Goal: Information Seeking & Learning: Learn about a topic

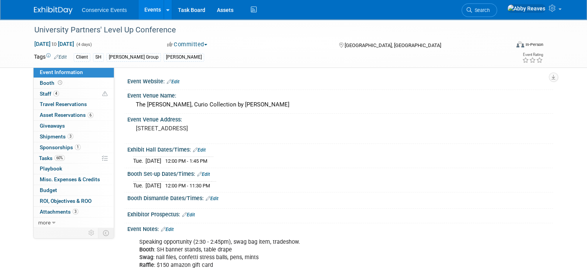
click at [143, 9] on link "Events" at bounding box center [153, 9] width 28 height 19
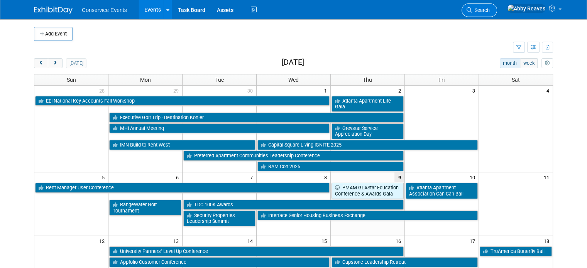
click at [497, 12] on link "Search" at bounding box center [478, 10] width 35 height 14
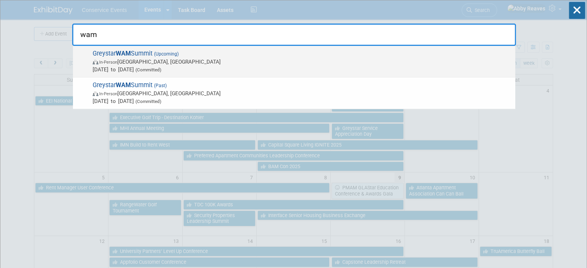
type input "wam"
click at [243, 63] on span "In-Person Frisco, TX" at bounding box center [302, 62] width 419 height 8
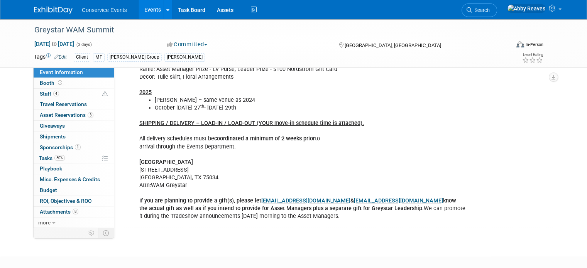
scroll to position [193, 0]
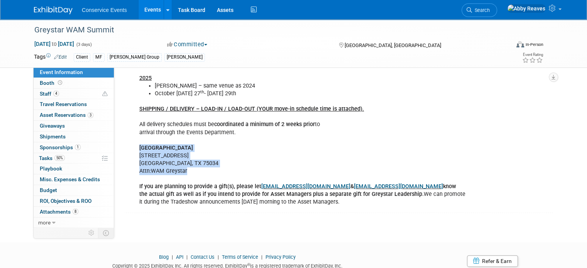
drag, startPoint x: 172, startPoint y: 177, endPoint x: 129, endPoint y: 155, distance: 48.3
click at [134, 155] on div "Booth: MF Wings, Table Drape Swag: Manicure Set, Bracelets, Mints Raffle: Asset…" at bounding box center [302, 121] width 336 height 178
click at [490, 12] on span "Search" at bounding box center [481, 10] width 18 height 6
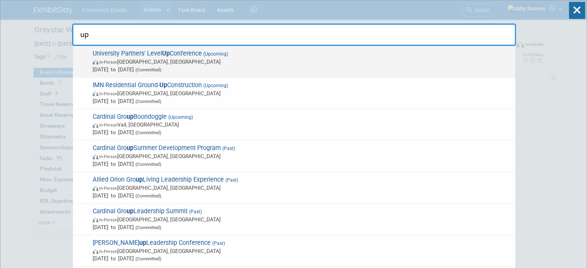
type input "up"
click at [260, 70] on span "Oct 13, 2025 to Oct 16, 2025 (Committed)" at bounding box center [302, 70] width 419 height 8
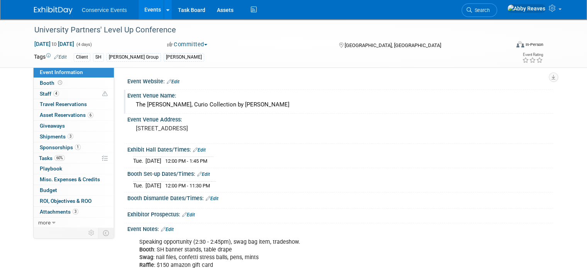
click at [253, 106] on div "The Statler Dallas, Curio Collection by Hilton" at bounding box center [340, 105] width 414 height 12
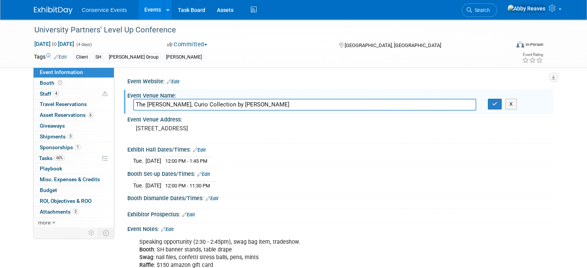
drag, startPoint x: 253, startPoint y: 104, endPoint x: 110, endPoint y: 104, distance: 143.1
click at [114, 104] on div "Event Website: Edit Event Venue Name: The Statler Dallas, Curio Collection by H…" at bounding box center [333, 147] width 439 height 160
drag, startPoint x: 498, startPoint y: 105, endPoint x: 269, endPoint y: 116, distance: 229.8
click at [495, 105] on button "button" at bounding box center [495, 104] width 14 height 11
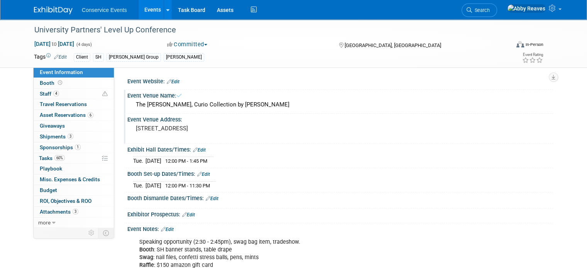
click at [219, 131] on pre "[STREET_ADDRESS]" at bounding box center [216, 128] width 160 height 7
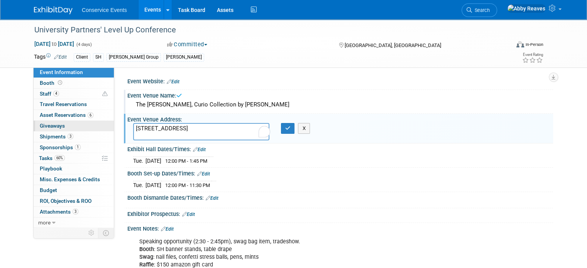
drag, startPoint x: 219, startPoint y: 131, endPoint x: 103, endPoint y: 129, distance: 115.8
click at [103, 129] on div "Event Information Event Info Booth Booth 4 Staff 4 Staff 0 Travel Reservations …" at bounding box center [293, 201] width 530 height 365
drag, startPoint x: 283, startPoint y: 130, endPoint x: 279, endPoint y: 127, distance: 5.2
click at [285, 129] on icon "button" at bounding box center [287, 128] width 5 height 5
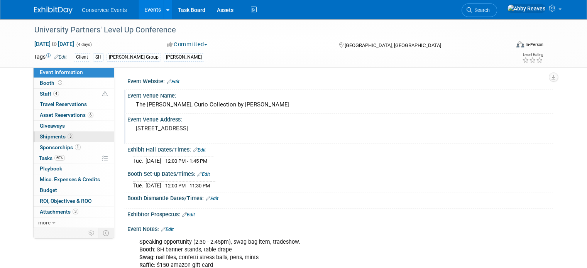
click at [90, 139] on link "3 Shipments 3" at bounding box center [74, 137] width 80 height 10
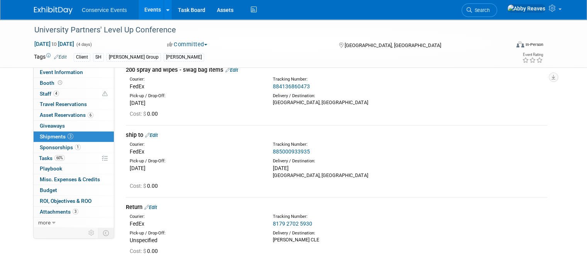
scroll to position [77, 0]
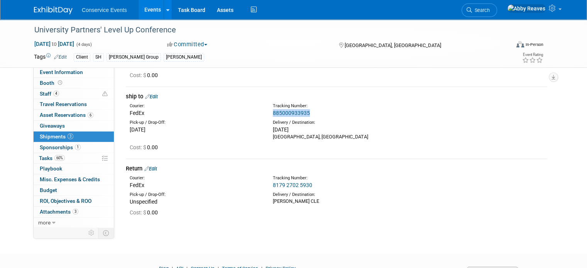
drag, startPoint x: 316, startPoint y: 111, endPoint x: 269, endPoint y: 115, distance: 47.2
click at [269, 115] on div "Tracking Number: 885000933935" at bounding box center [356, 110] width 179 height 14
copy link "885000933935"
click at [298, 114] on link "885000933935" at bounding box center [291, 113] width 37 height 6
click at [86, 71] on link "Event Information" at bounding box center [74, 72] width 80 height 10
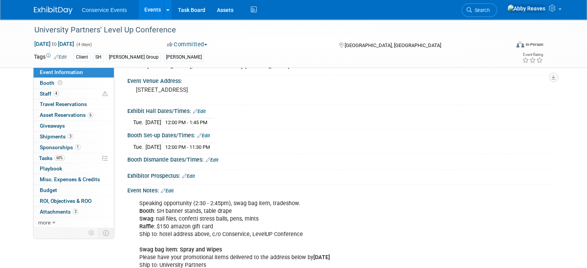
scroll to position [0, 0]
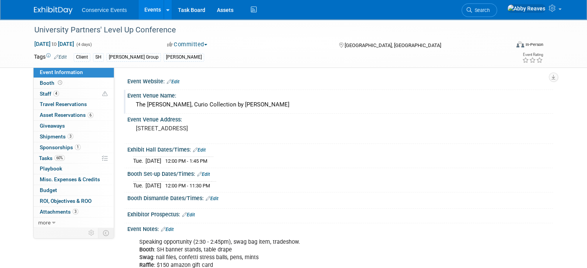
drag, startPoint x: 172, startPoint y: 105, endPoint x: 131, endPoint y: 105, distance: 41.3
click at [133, 105] on div "The Statler Dallas, Curio Collection by Hilton" at bounding box center [340, 105] width 414 height 12
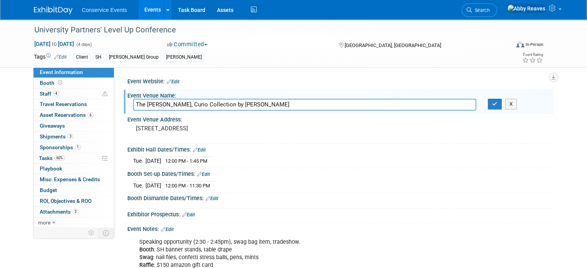
click at [136, 105] on input "The Statler Dallas, Curio Collection by Hilton" at bounding box center [304, 105] width 343 height 12
drag, startPoint x: 174, startPoint y: 104, endPoint x: 122, endPoint y: 105, distance: 52.1
click at [127, 105] on div "The Statler Dallas, Curio Collection by Hilton" at bounding box center [304, 105] width 355 height 12
click at [497, 106] on icon "button" at bounding box center [494, 103] width 5 height 5
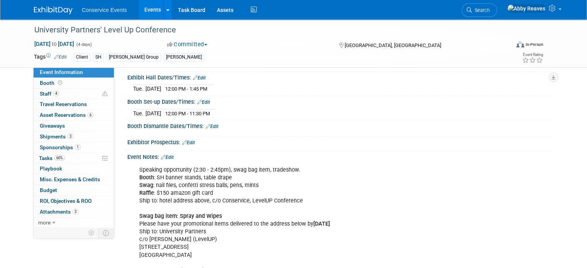
scroll to position [77, 0]
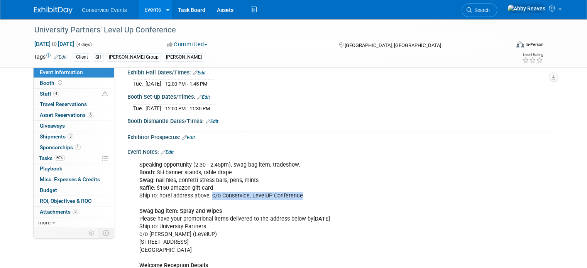
drag, startPoint x: 299, startPoint y: 194, endPoint x: 204, endPoint y: 193, distance: 94.5
click at [204, 193] on div "Speaking opportunity (2:30 - 2:45pm), swag bag item, tradeshow. Booth : SH bann…" at bounding box center [302, 230] width 336 height 147
copy div "c/o Conservice, LevelUP Conference"
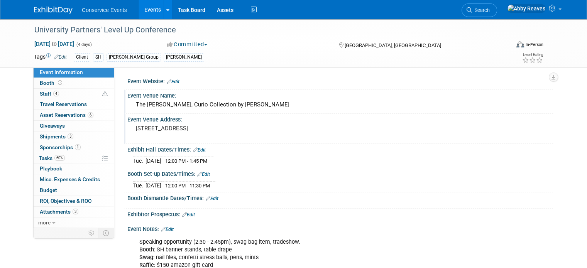
click at [136, 126] on pre "1914 Commerce St, Dallas, TX 75201" at bounding box center [216, 128] width 160 height 7
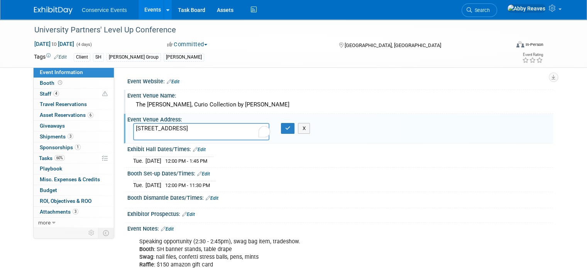
drag, startPoint x: 129, startPoint y: 126, endPoint x: 177, endPoint y: 128, distance: 48.2
click at [177, 128] on textarea "1914 Commerce St, Dallas, TX 75201" at bounding box center [201, 131] width 136 height 17
click at [288, 130] on button "button" at bounding box center [288, 128] width 14 height 11
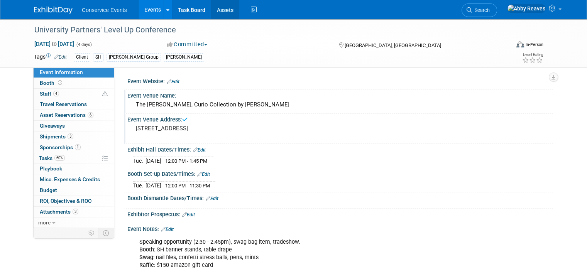
click at [211, 9] on link "Assets" at bounding box center [225, 9] width 28 height 19
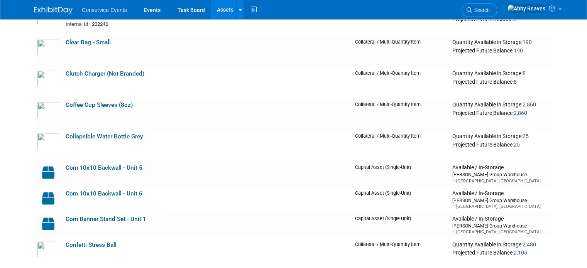
scroll to position [1312, 0]
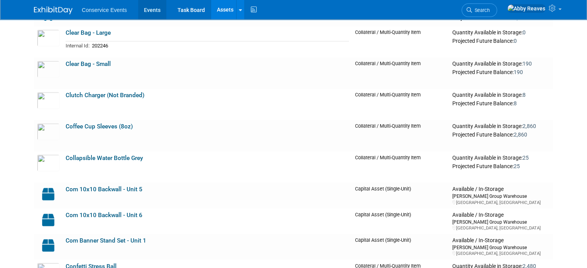
click at [145, 7] on link "Events" at bounding box center [152, 9] width 28 height 19
